Goal: Find specific page/section: Find specific page/section

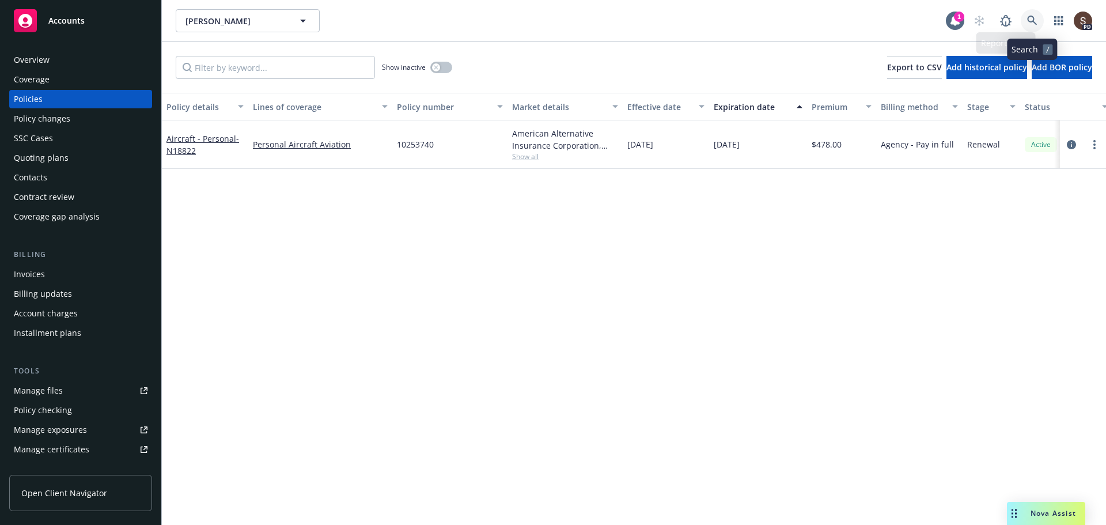
click at [1034, 22] on icon at bounding box center [1032, 21] width 10 height 10
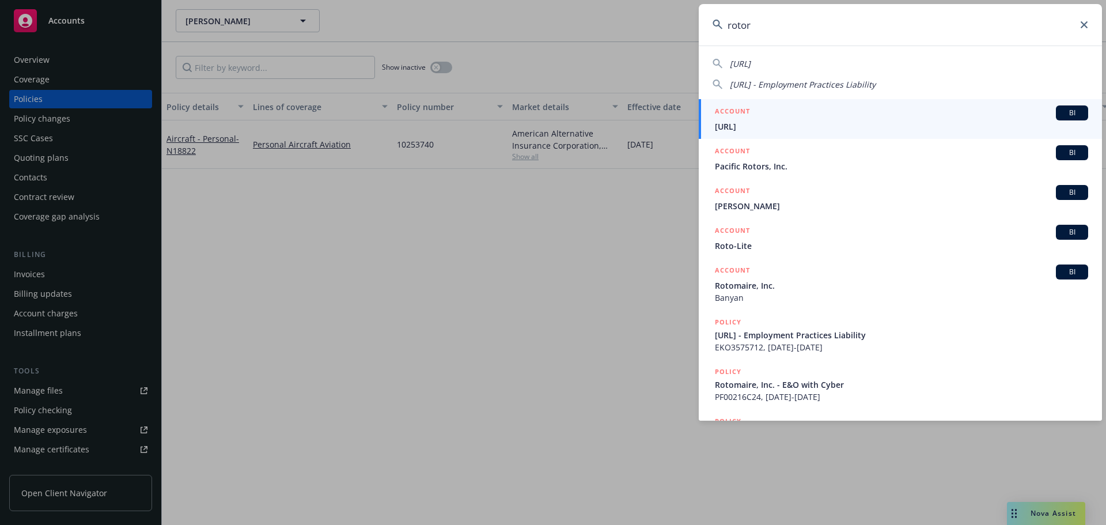
type input "rotor"
click at [1083, 28] on input "rotor" at bounding box center [900, 24] width 403 height 41
click at [1085, 22] on icon at bounding box center [1083, 24] width 7 height 7
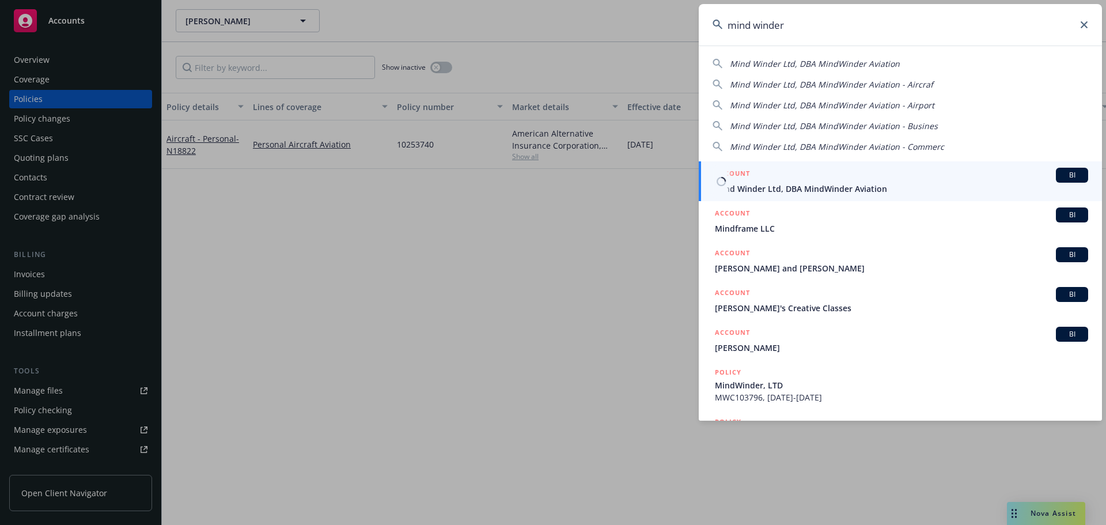
type input "mind winder"
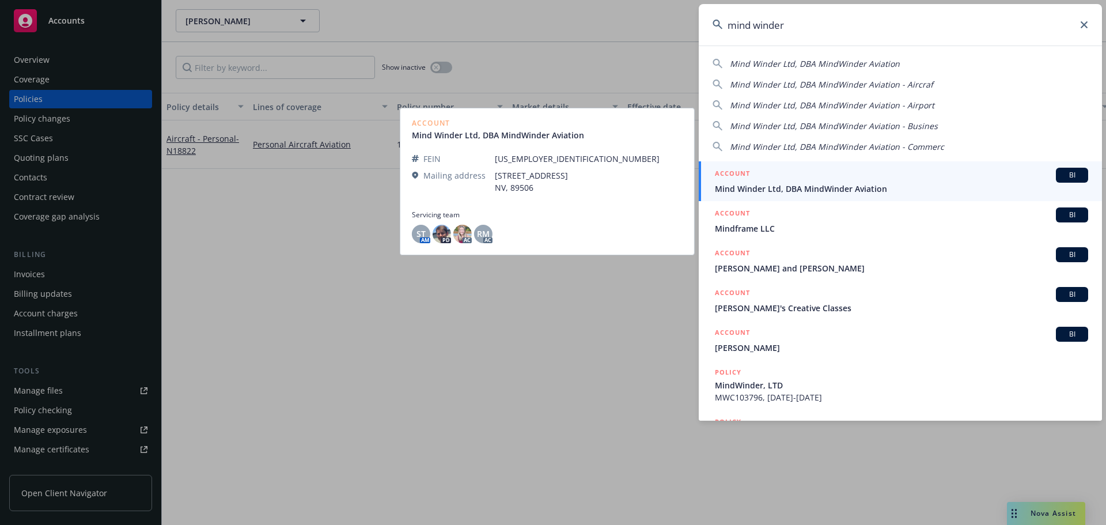
click at [757, 184] on span "Mind Winder Ltd, DBA MindWinder Aviation" at bounding box center [901, 189] width 373 height 12
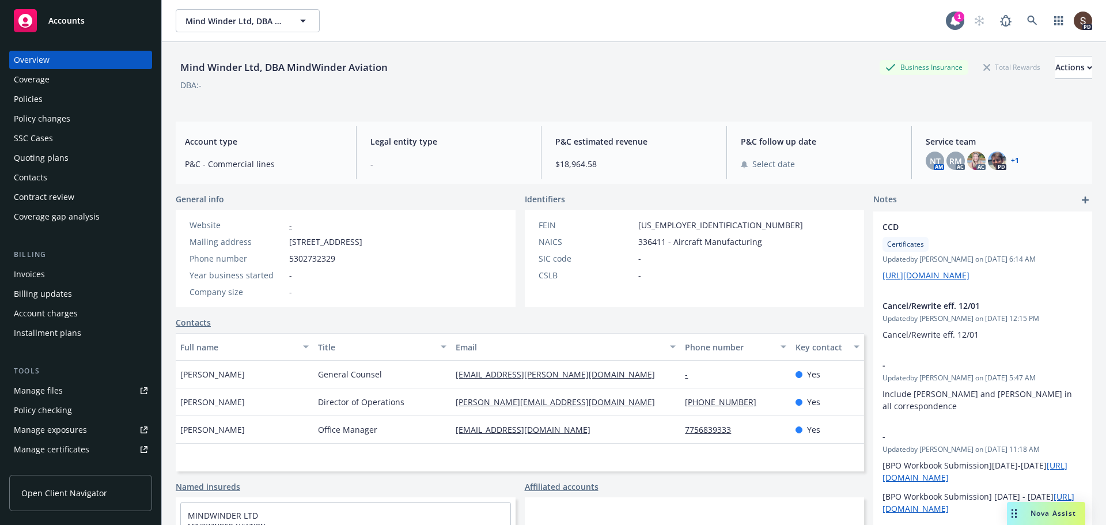
click at [60, 388] on div "Manage files" at bounding box center [38, 390] width 49 height 18
